Goal: Task Accomplishment & Management: Use online tool/utility

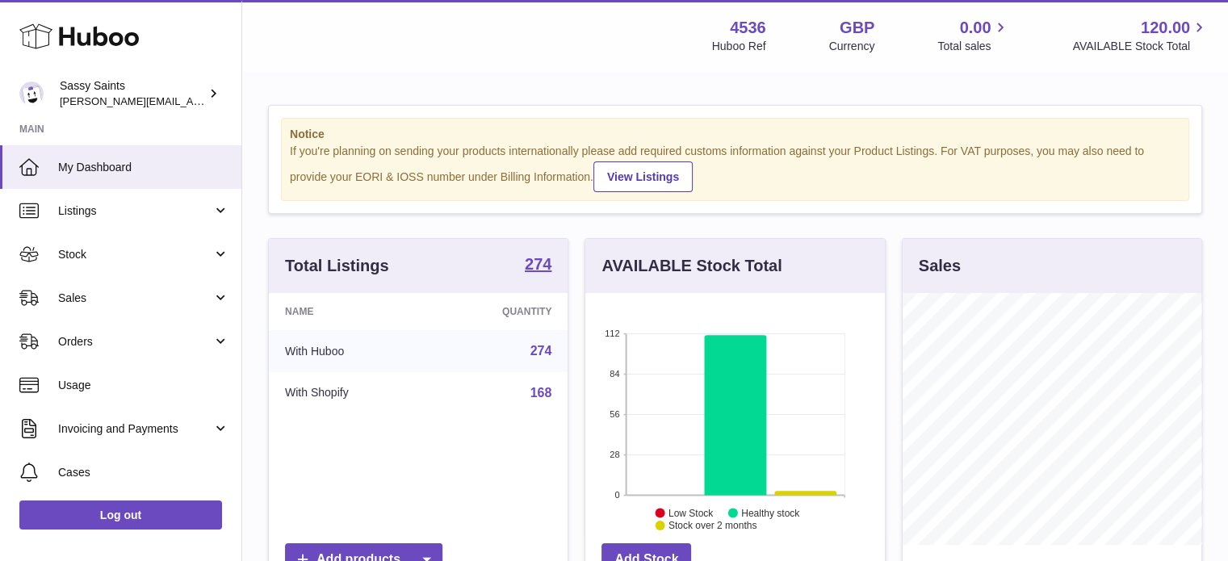
scroll to position [252, 299]
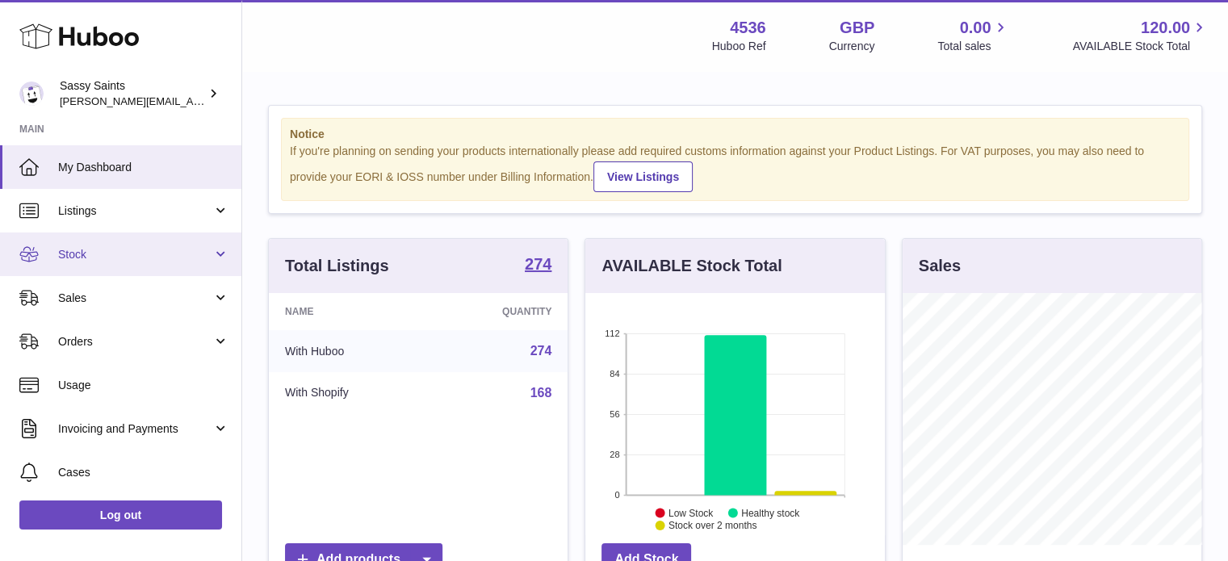
click at [92, 263] on link "Stock" at bounding box center [120, 254] width 241 height 44
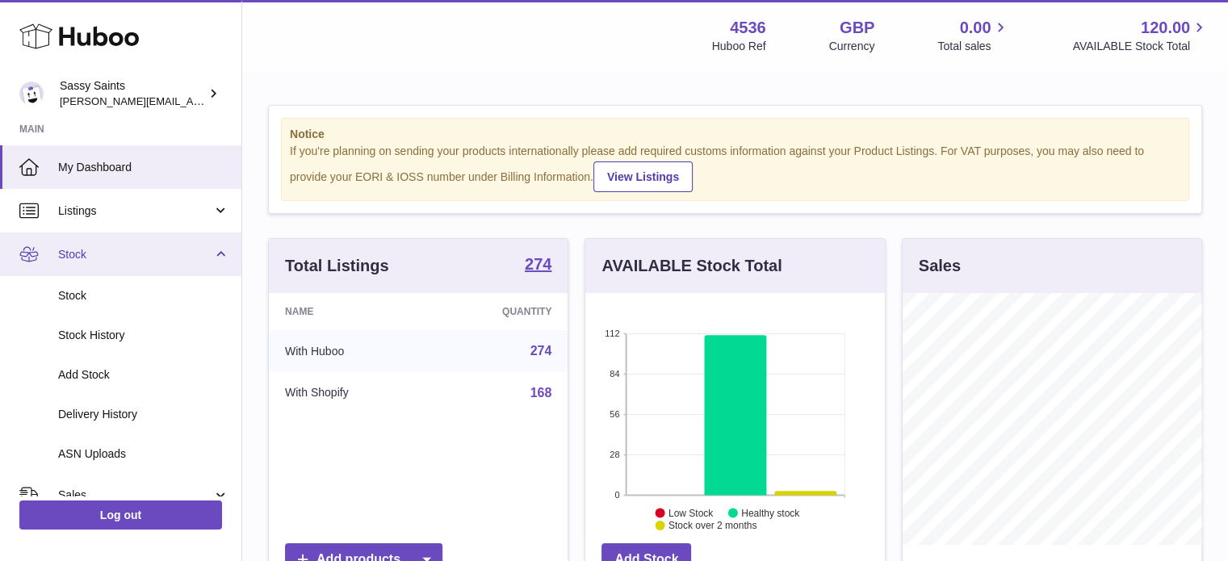
click at [93, 254] on span "Stock" at bounding box center [135, 254] width 154 height 15
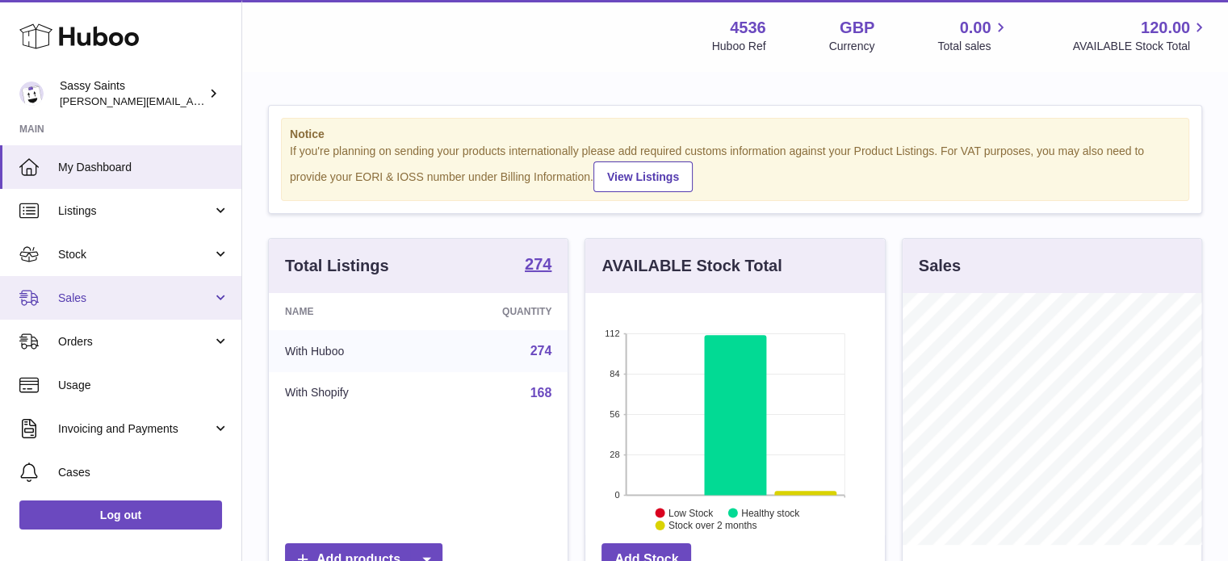
click at [87, 299] on span "Sales" at bounding box center [135, 298] width 154 height 15
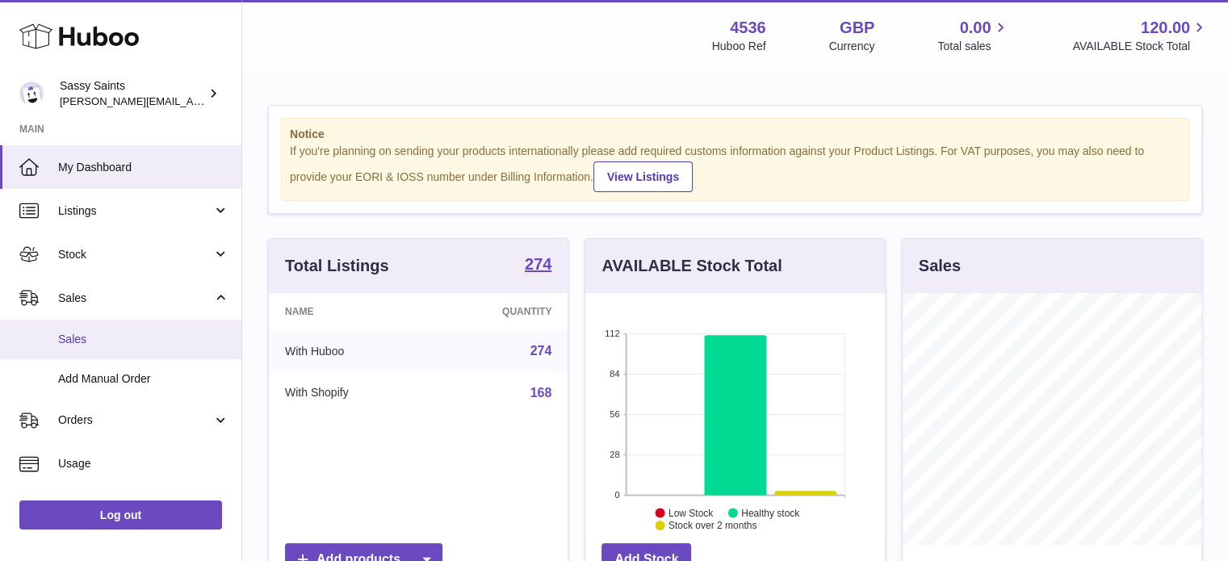
click at [89, 325] on link "Sales" at bounding box center [120, 340] width 241 height 40
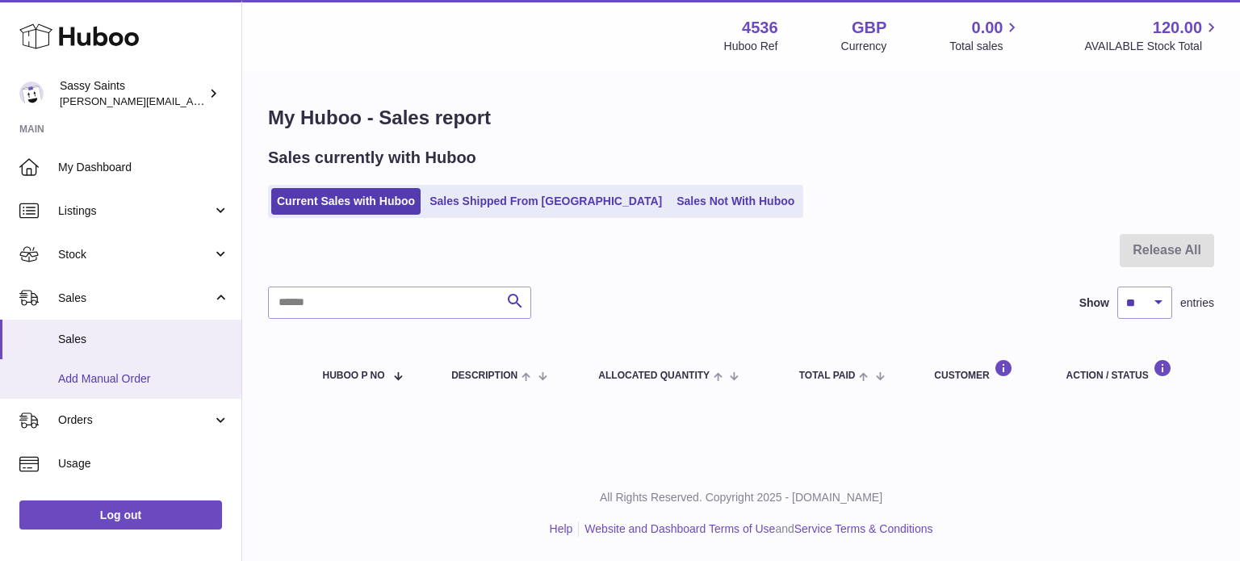
click at [94, 379] on span "Add Manual Order" at bounding box center [143, 378] width 171 height 15
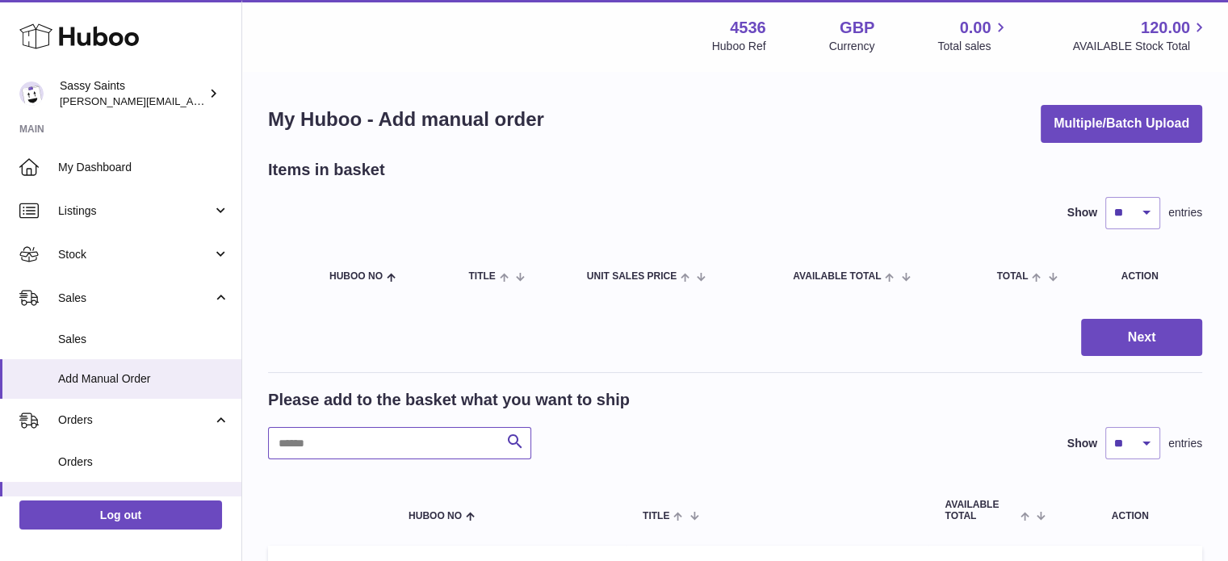
click at [384, 437] on input "text" at bounding box center [399, 443] width 263 height 32
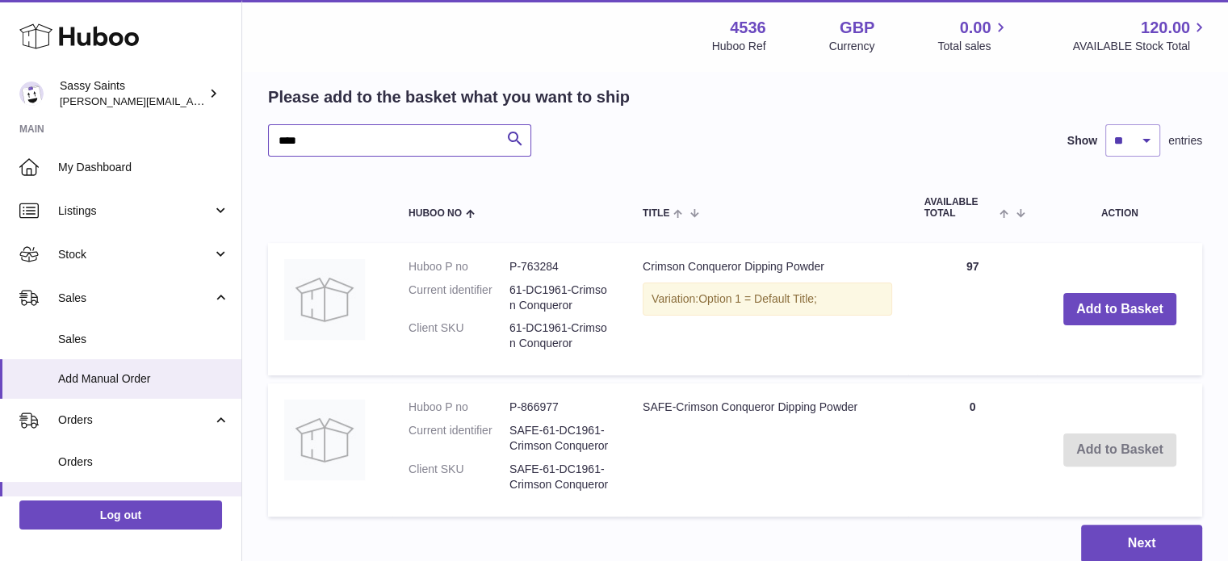
scroll to position [304, 0]
click at [434, 132] on input "****" at bounding box center [399, 140] width 263 height 32
type input "*"
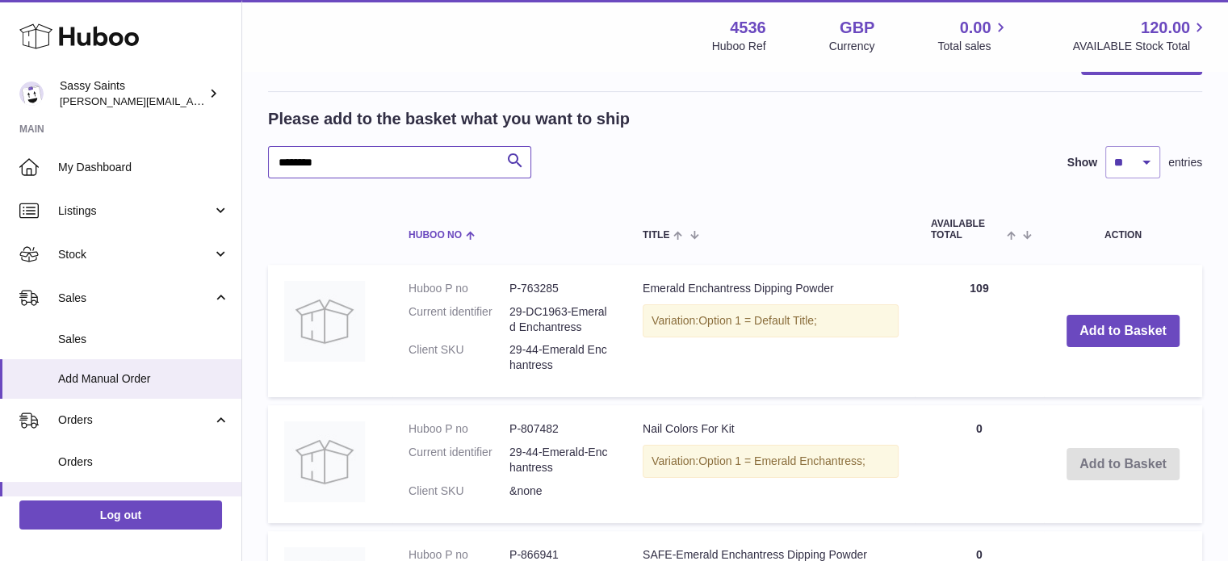
scroll to position [252, 0]
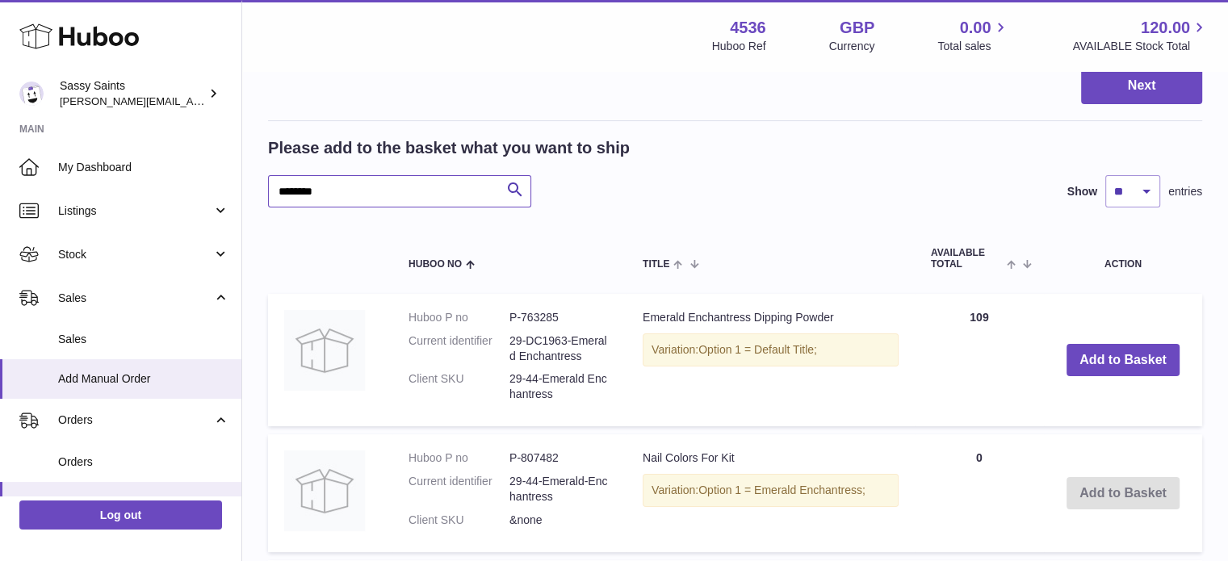
type input "*******"
